Goal: Check status

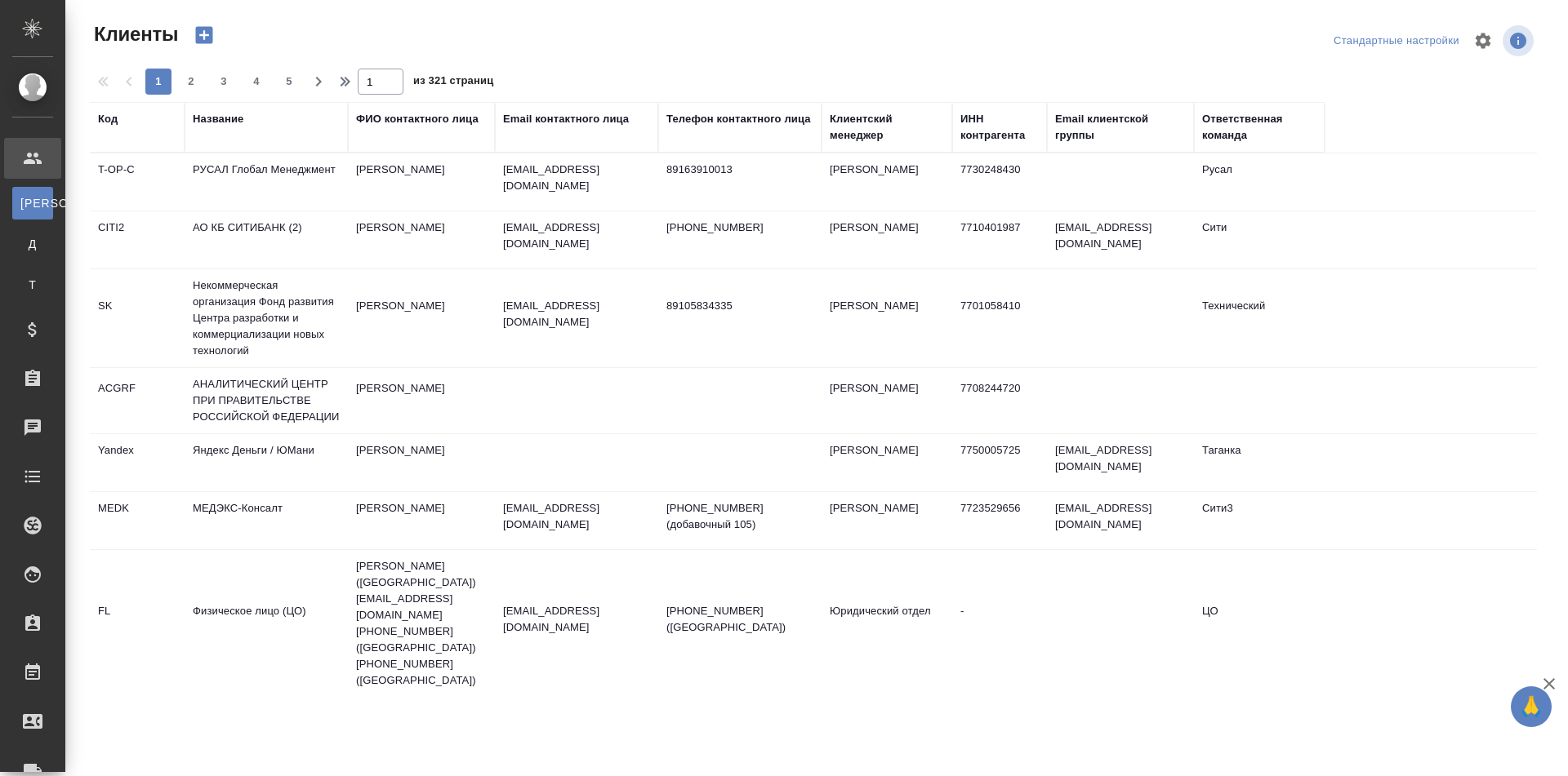
select select "RU"
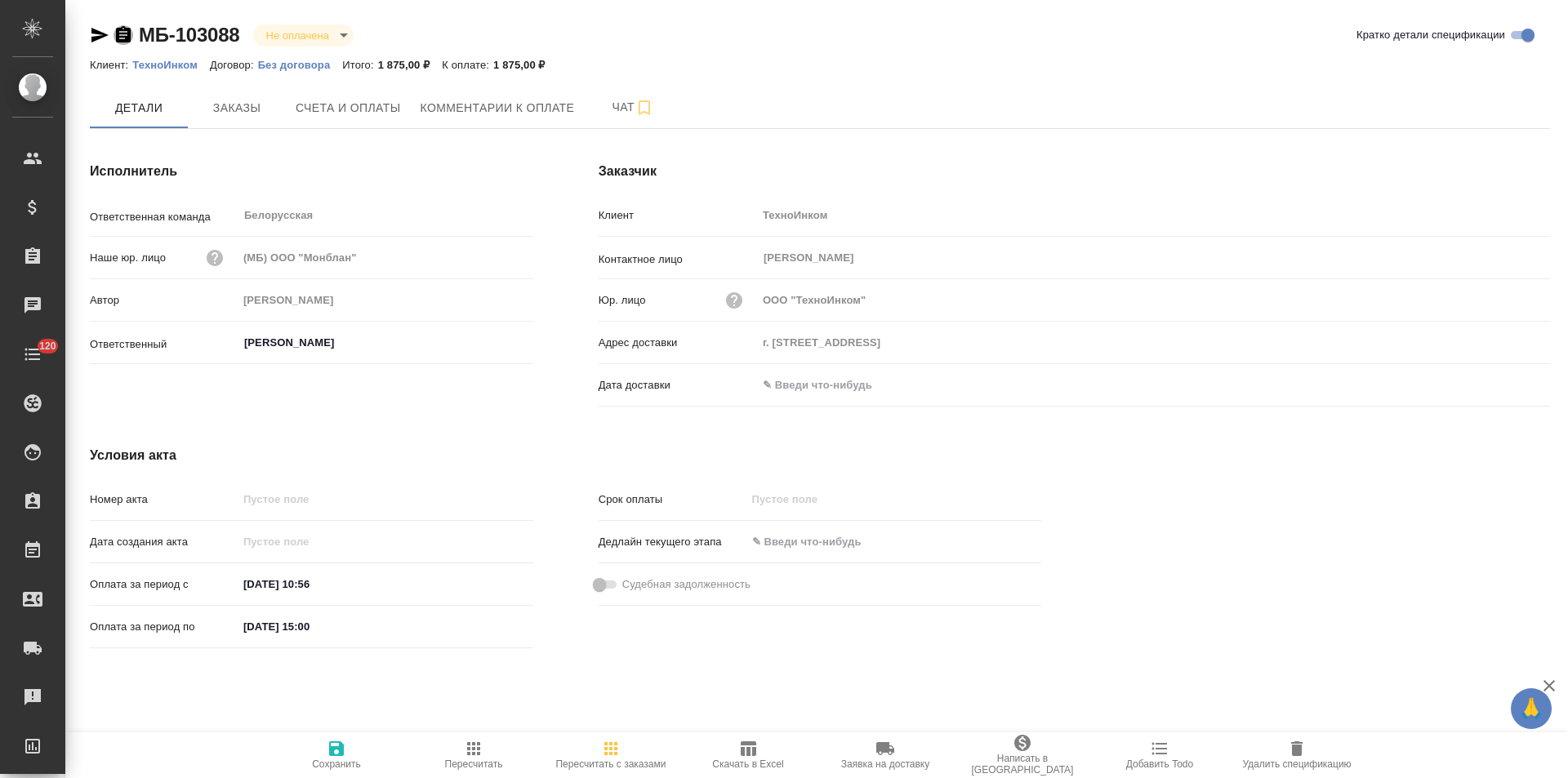
click at [123, 38] on icon "button" at bounding box center [124, 34] width 15 height 17
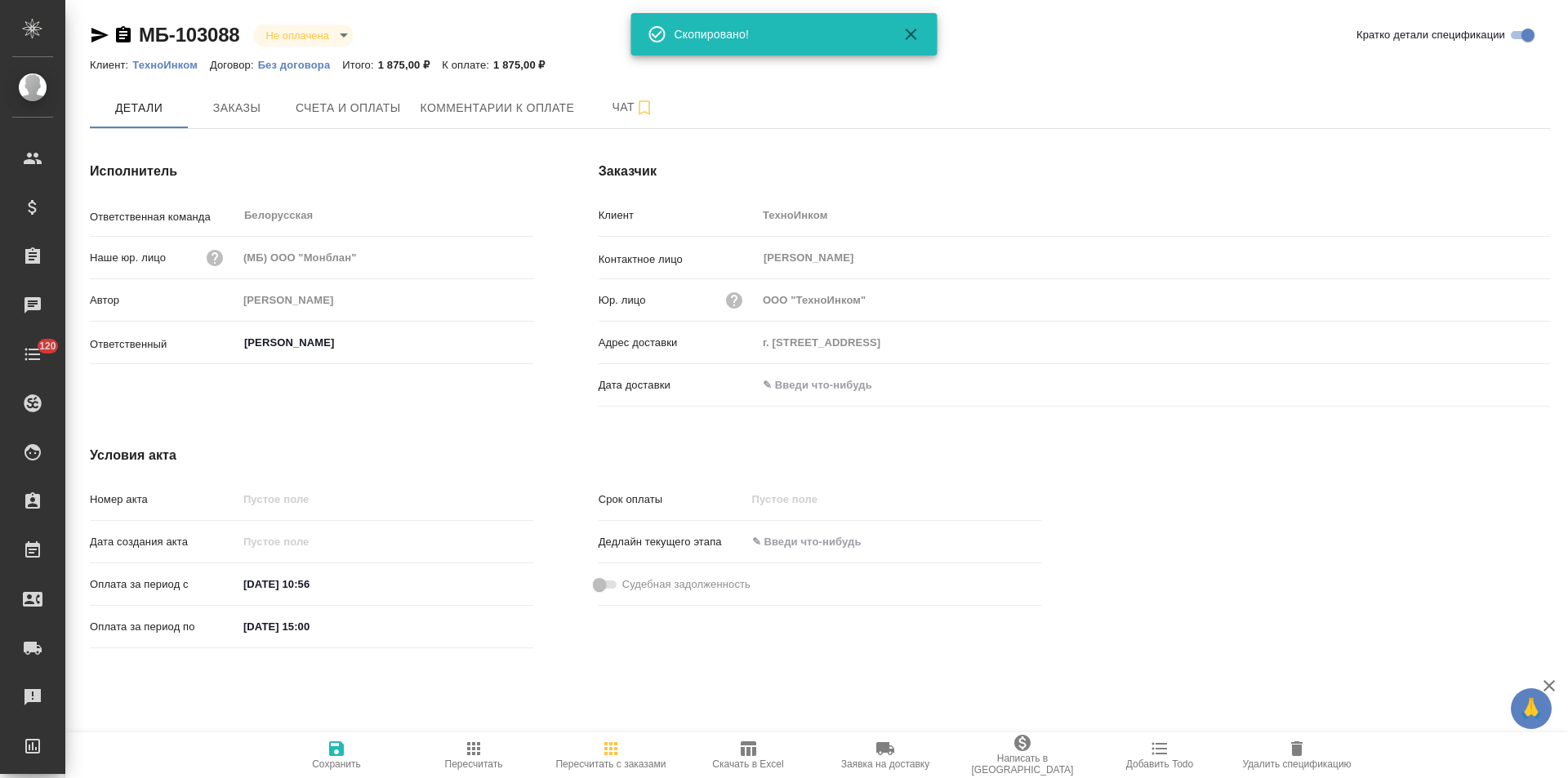
click at [284, 67] on p "Без договора" at bounding box center [301, 65] width 85 height 12
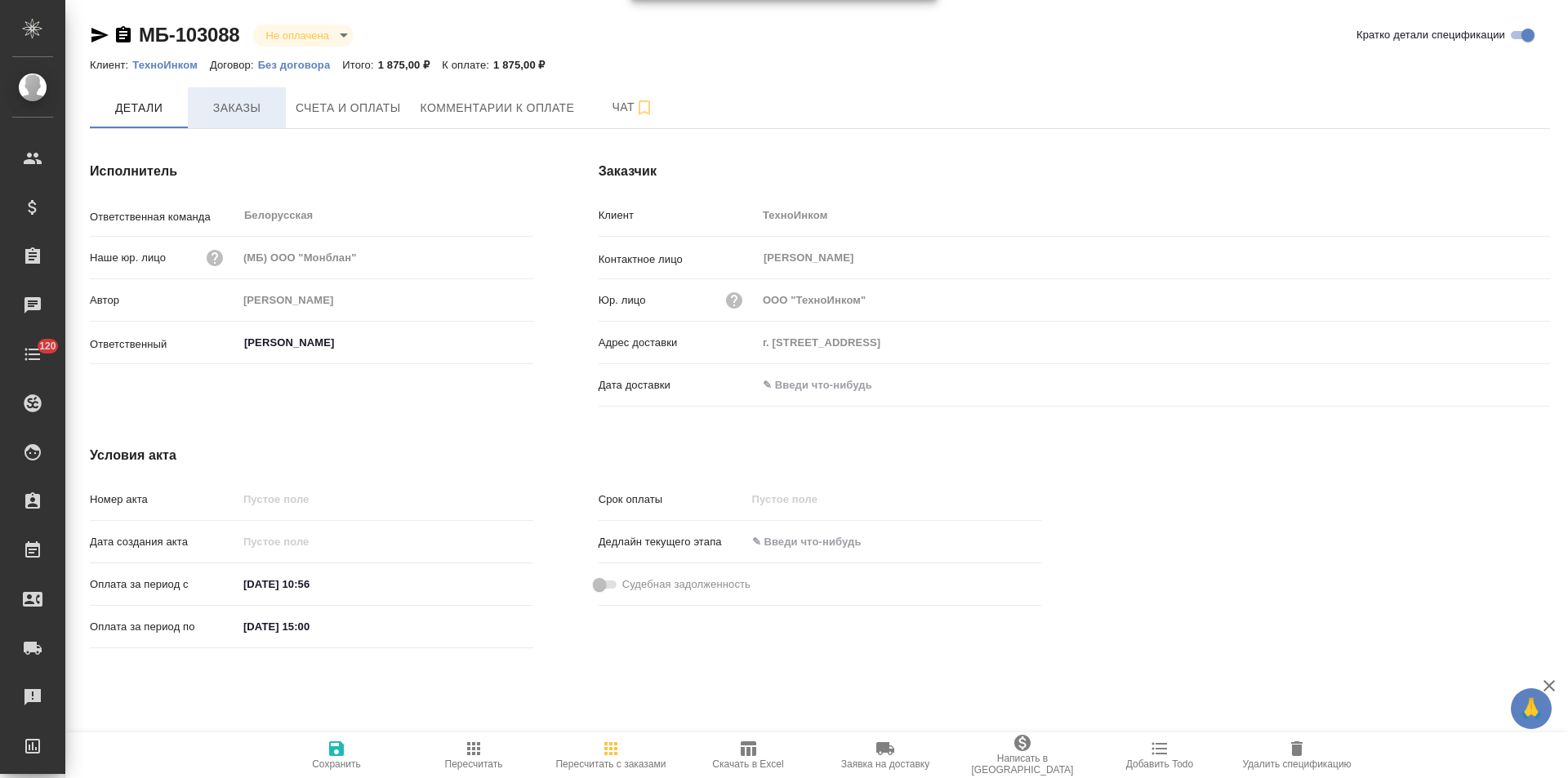
click at [246, 108] on span "Заказы" at bounding box center [236, 108] width 78 height 20
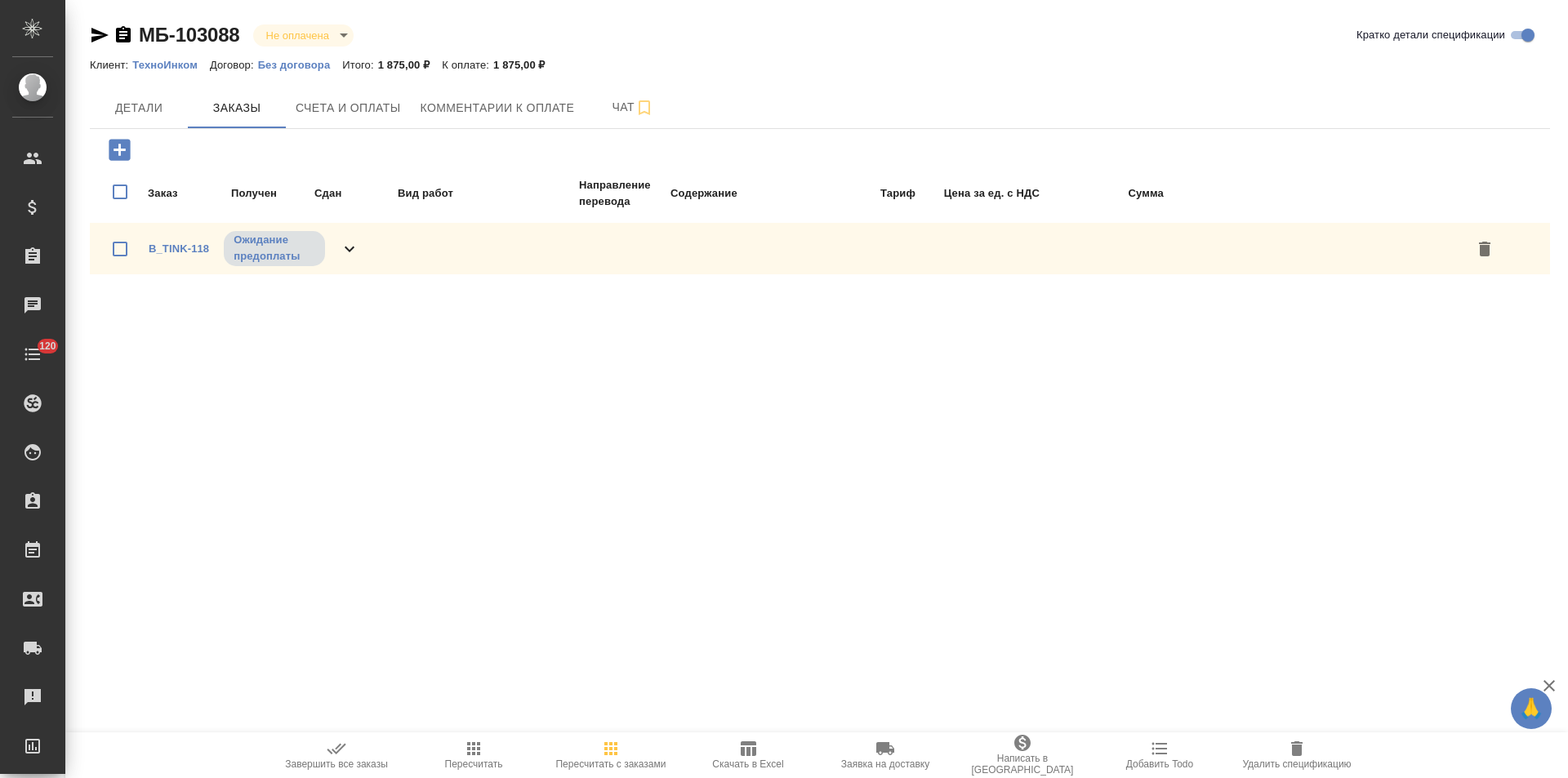
click at [346, 248] on icon at bounding box center [349, 249] width 10 height 6
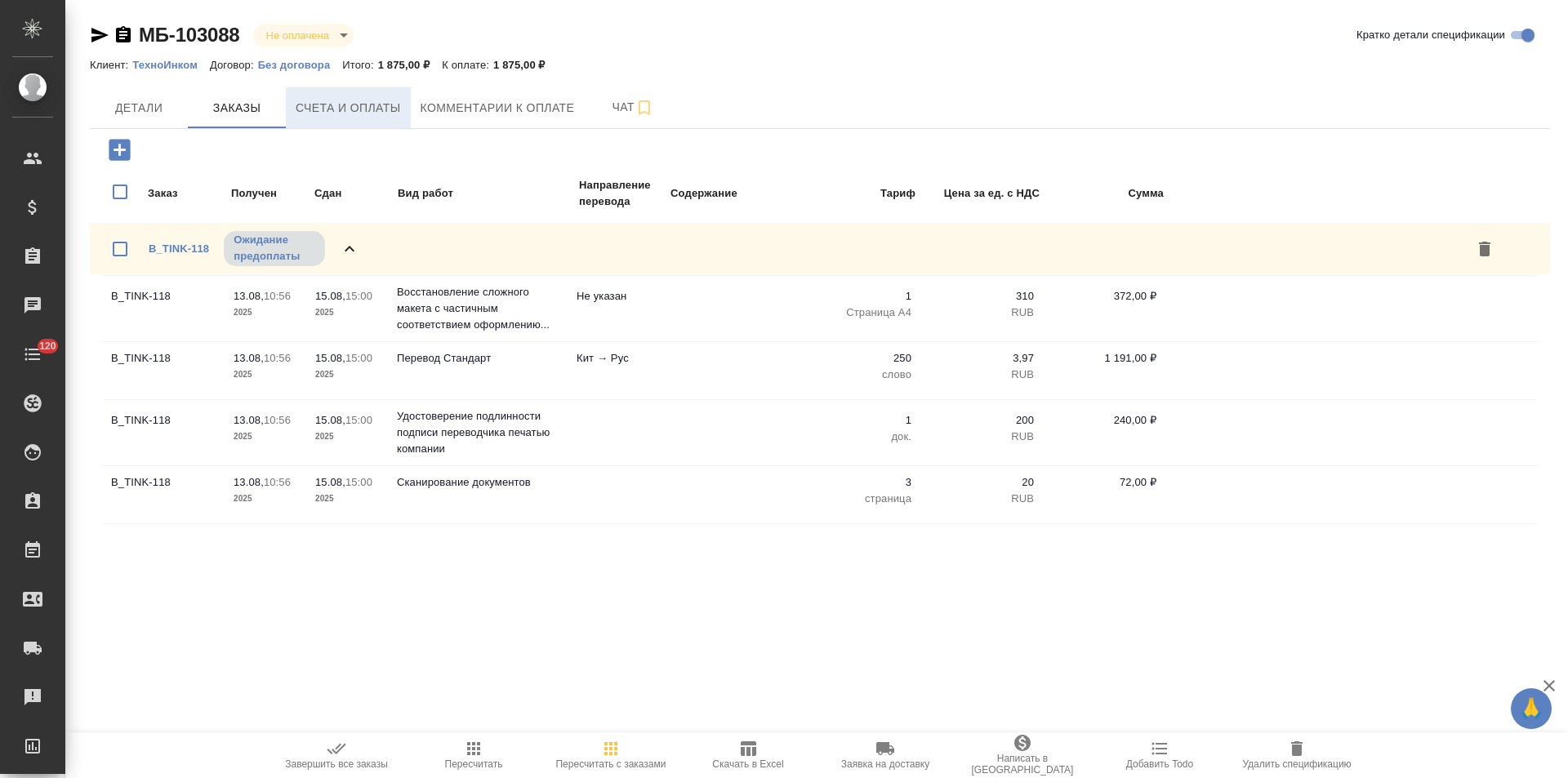
click at [348, 122] on button "Счета и оплаты" at bounding box center [348, 108] width 125 height 41
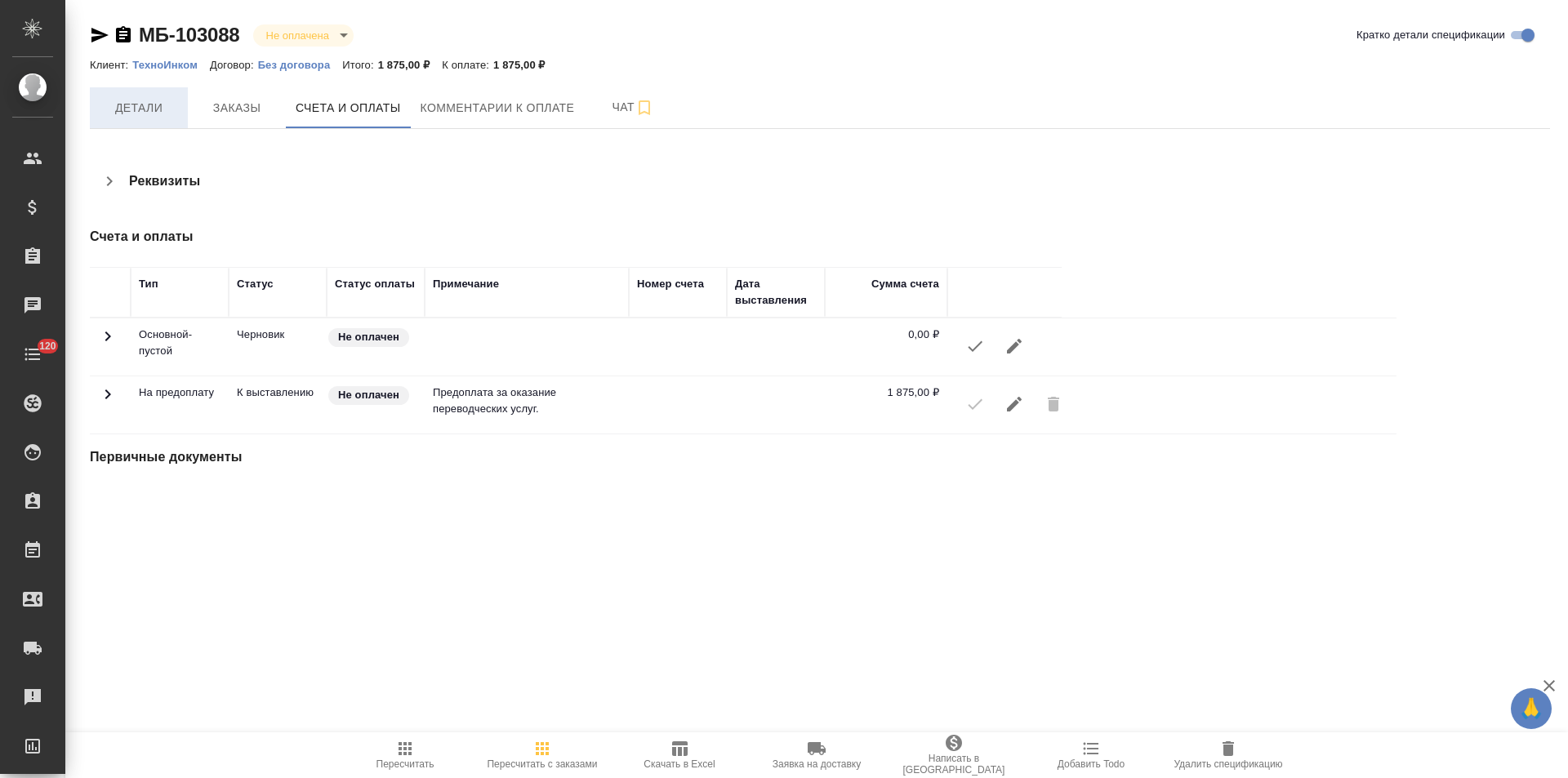
click at [163, 115] on span "Детали" at bounding box center [138, 108] width 78 height 20
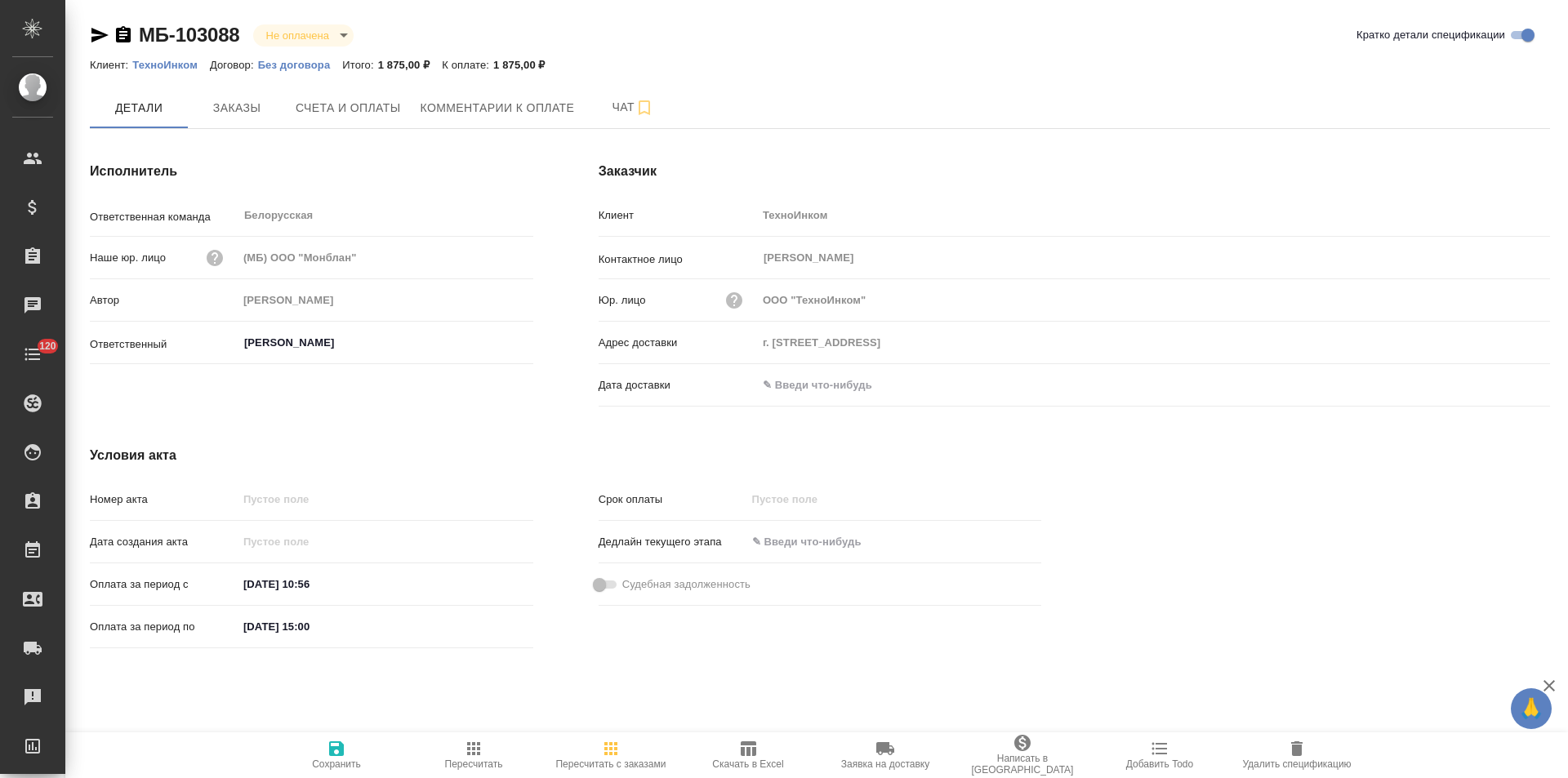
click at [125, 39] on icon "button" at bounding box center [124, 34] width 15 height 17
click at [394, 118] on span "Счета и оплаты" at bounding box center [348, 108] width 105 height 20
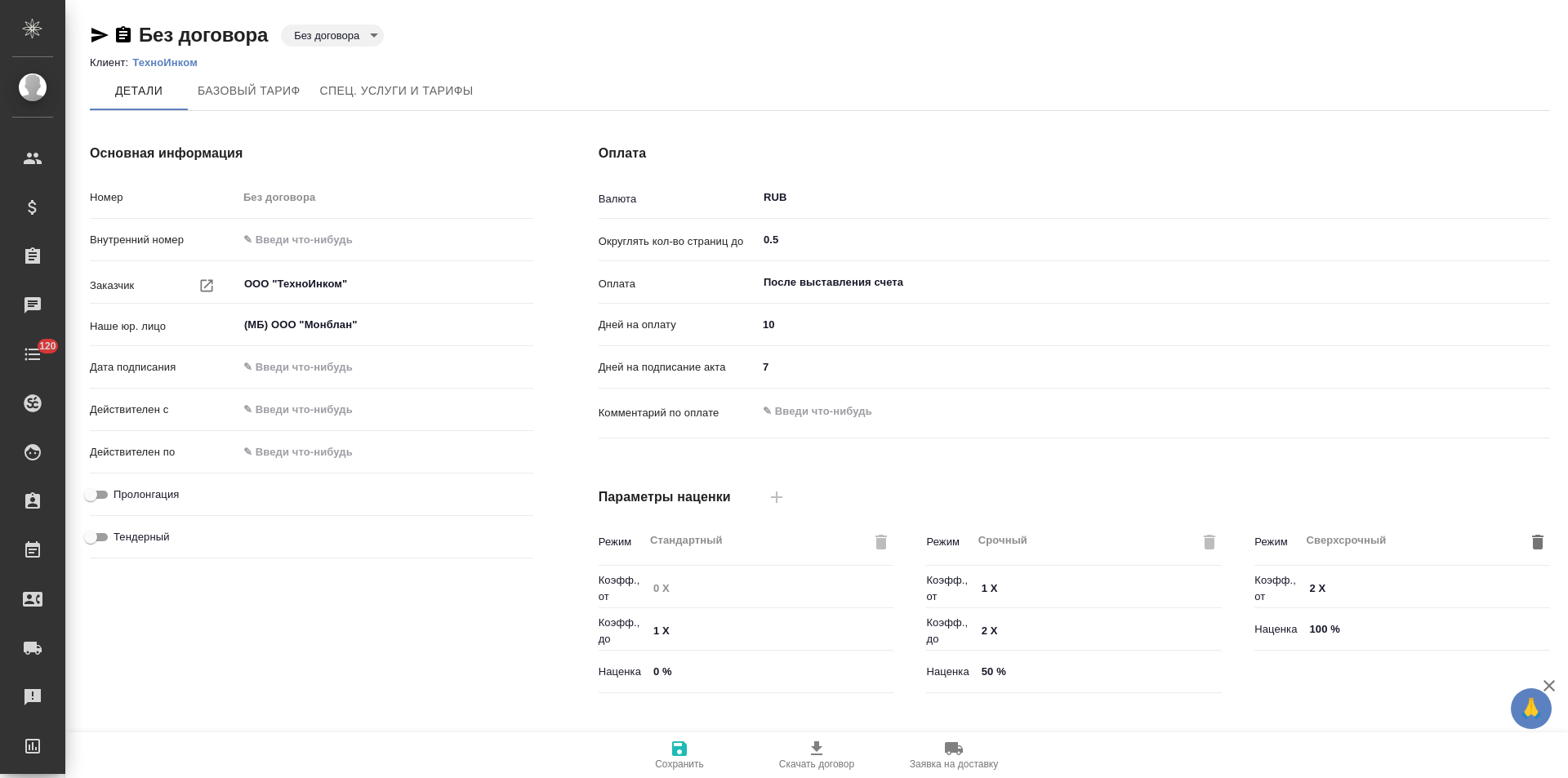
scroll to position [332, 0]
